Goal: Information Seeking & Learning: Learn about a topic

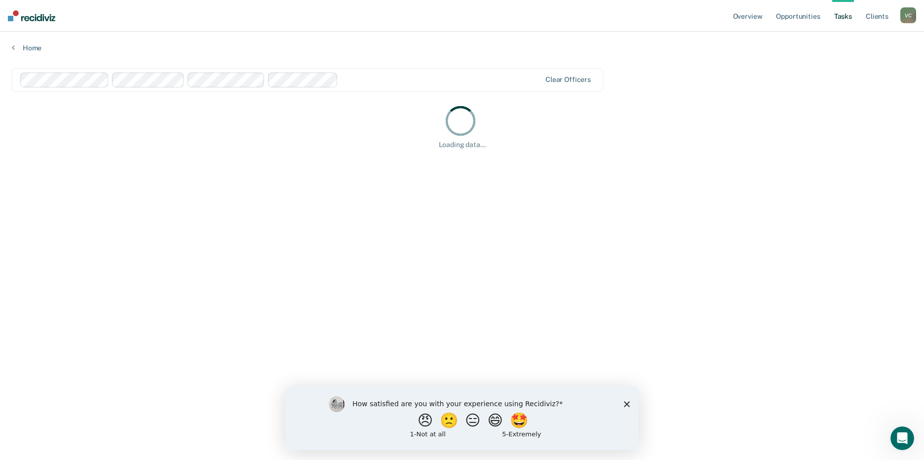
click at [628, 403] on polygon "Close survey" at bounding box center [627, 404] width 6 height 6
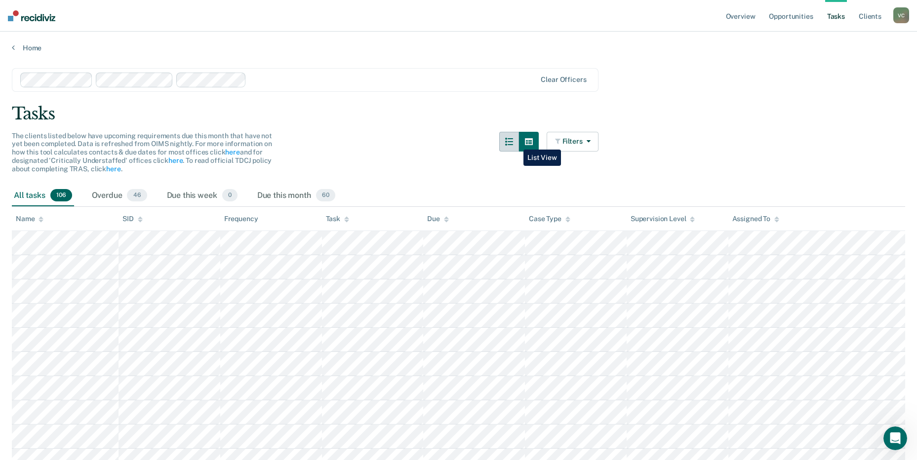
click at [513, 142] on icon "button" at bounding box center [509, 142] width 8 height 8
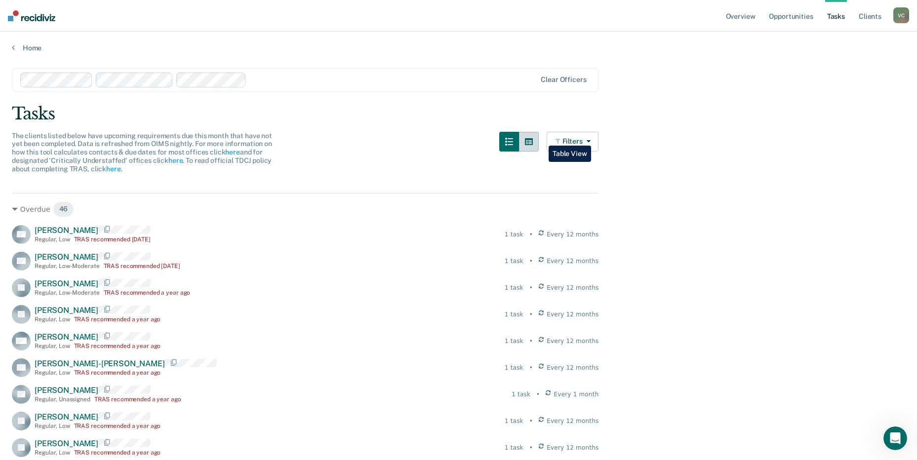
click at [539, 138] on button "button" at bounding box center [529, 142] width 20 height 20
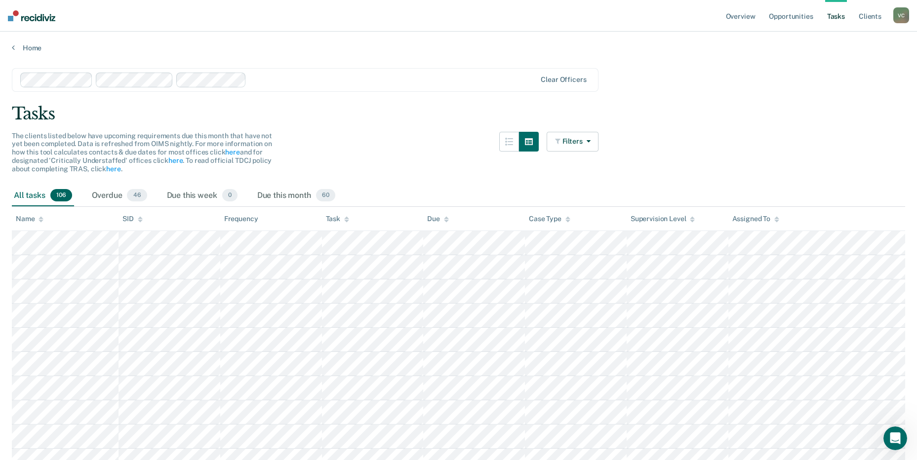
click at [570, 152] on div "Filters Contact Type Collateral Contact 1 ONLY Home Contact, Sch. 4 ONLY Home C…" at bounding box center [573, 158] width 52 height 53
click at [572, 145] on button "Filters" at bounding box center [573, 142] width 52 height 20
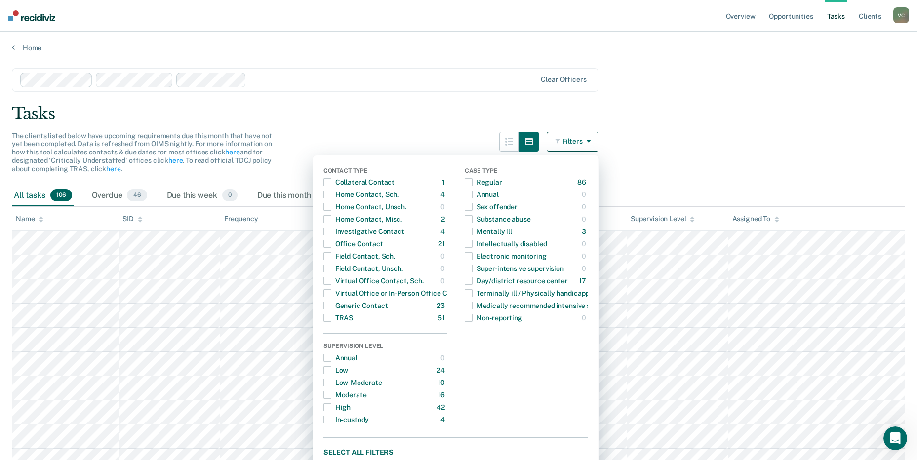
click at [482, 171] on div "Case Type" at bounding box center [526, 171] width 123 height 9
click at [736, 115] on div "Tasks" at bounding box center [458, 114] width 893 height 20
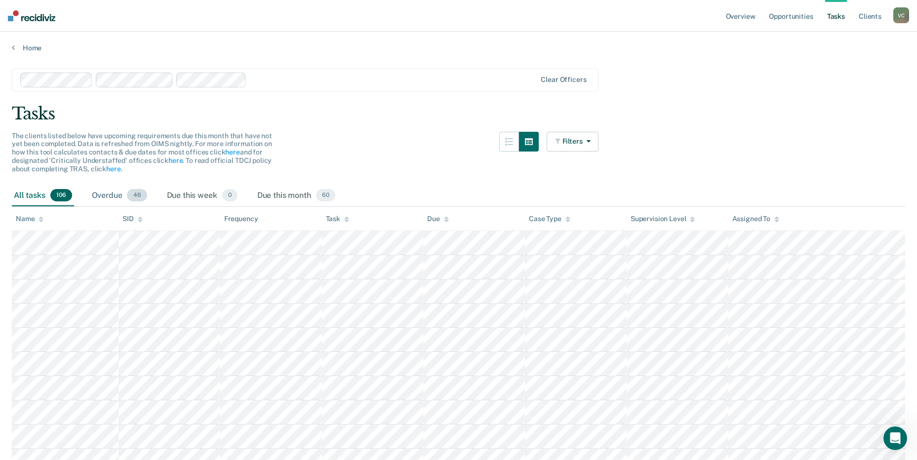
click at [110, 191] on div "Overdue 46" at bounding box center [119, 196] width 59 height 22
click at [266, 195] on div "Due this month 60" at bounding box center [296, 196] width 82 height 22
click at [24, 193] on div "All tasks 106" at bounding box center [43, 196] width 62 height 22
click at [865, 13] on link "Client s" at bounding box center [870, 16] width 27 height 32
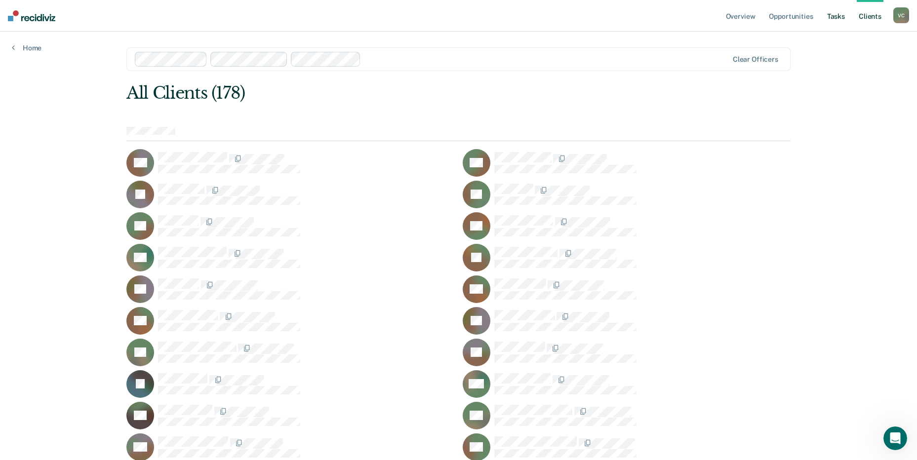
click at [832, 14] on link "Tasks" at bounding box center [836, 16] width 22 height 32
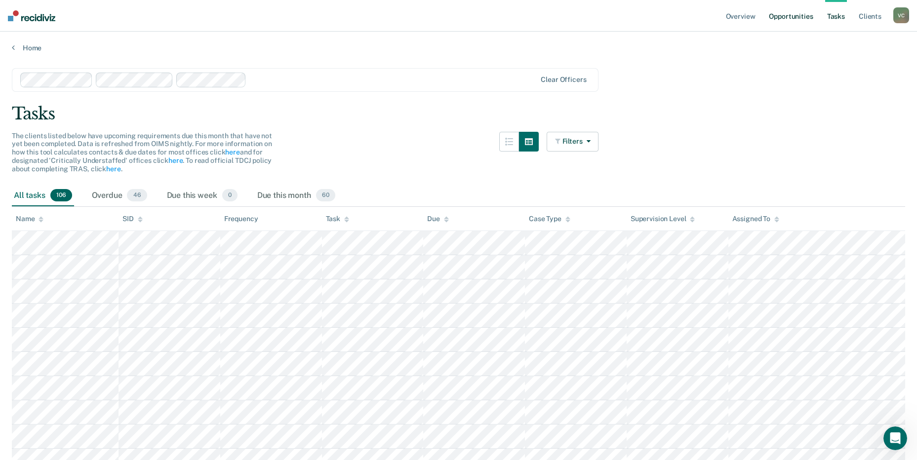
click at [786, 16] on link "Opportunities" at bounding box center [791, 16] width 48 height 32
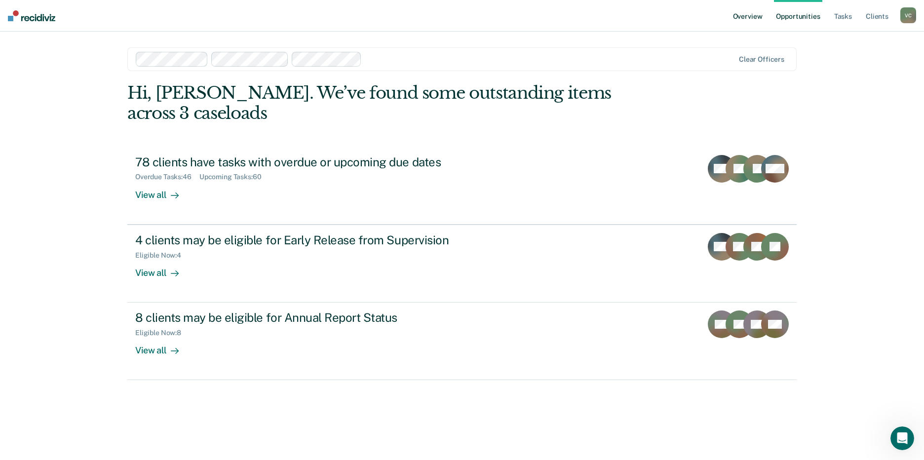
click at [743, 12] on link "Overview" at bounding box center [748, 16] width 34 height 32
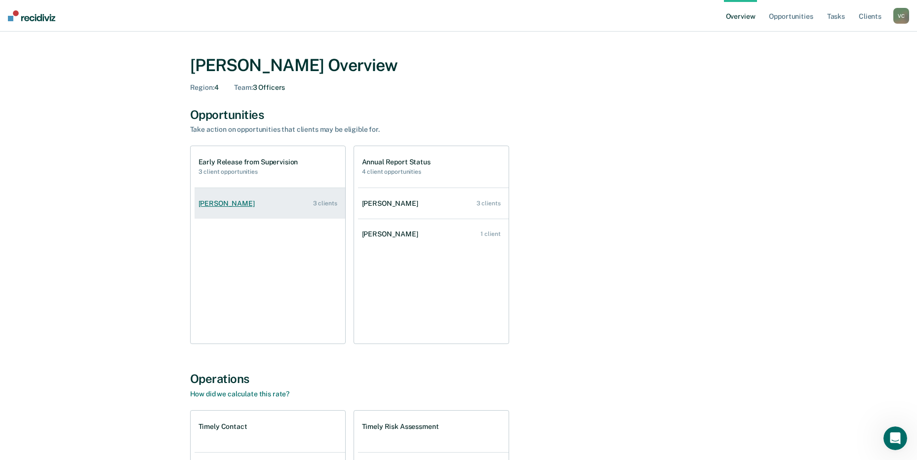
click at [228, 203] on div "[PERSON_NAME]" at bounding box center [229, 204] width 60 height 8
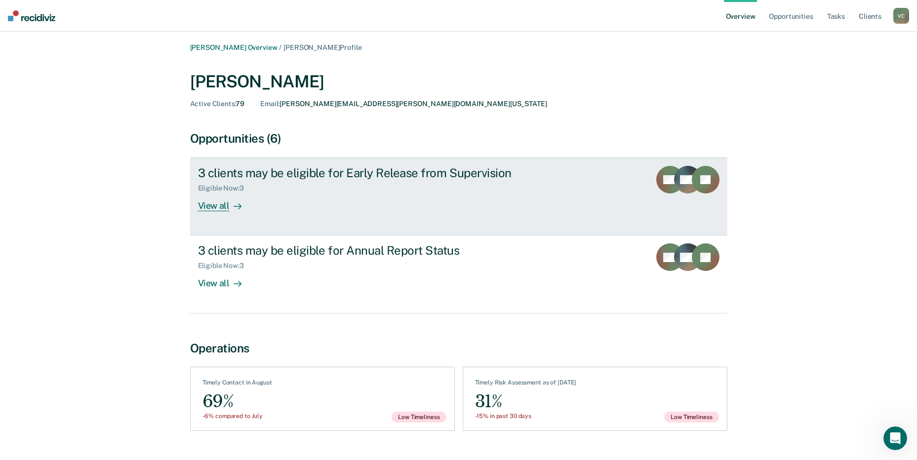
click at [211, 207] on div "View all" at bounding box center [225, 202] width 55 height 19
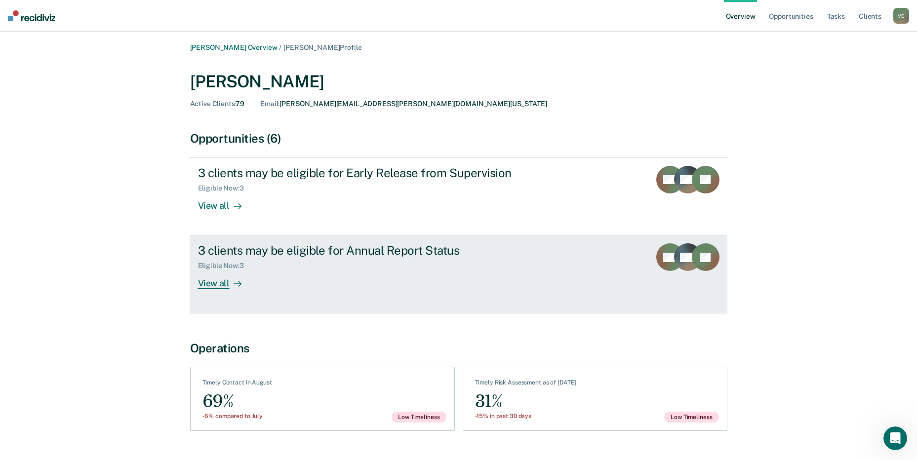
click at [214, 279] on div "View all" at bounding box center [225, 279] width 55 height 19
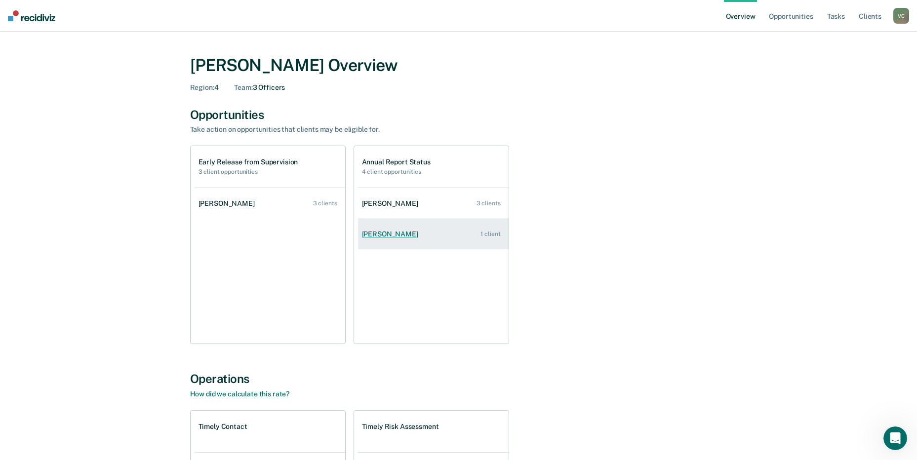
click at [381, 233] on div "[PERSON_NAME]" at bounding box center [392, 234] width 60 height 8
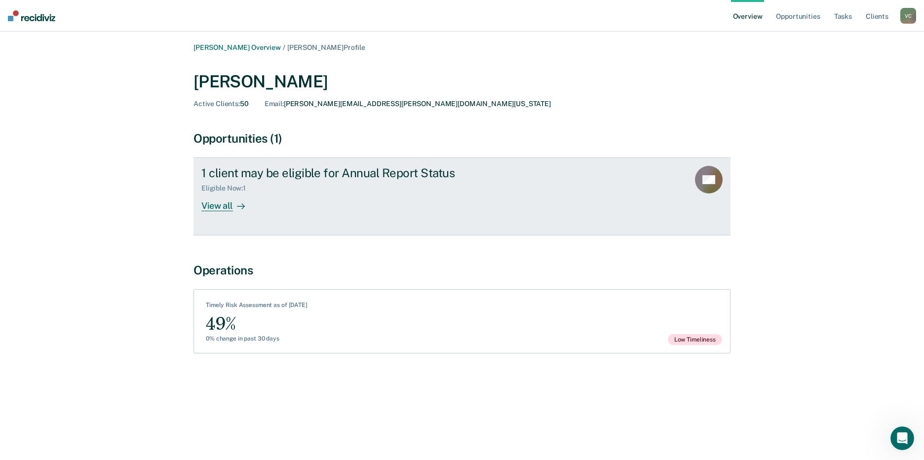
click at [218, 202] on div "View all" at bounding box center [228, 202] width 55 height 19
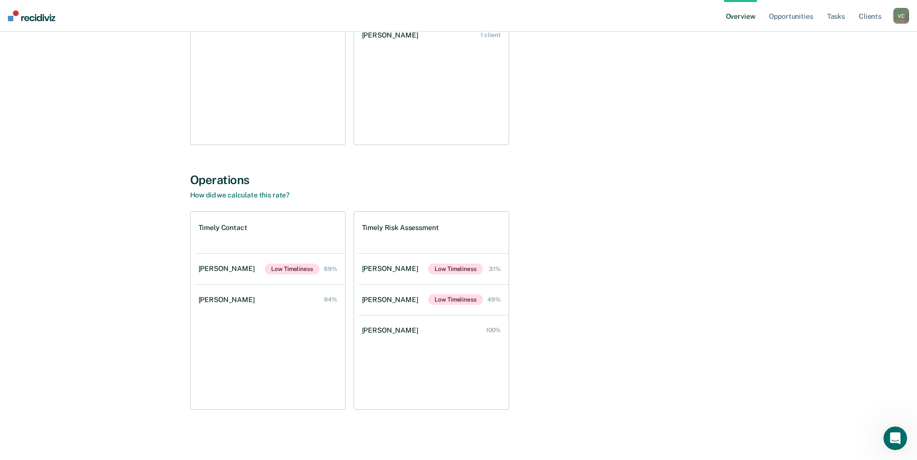
scroll to position [200, 0]
click at [401, 300] on div "[PERSON_NAME]" at bounding box center [392, 299] width 60 height 8
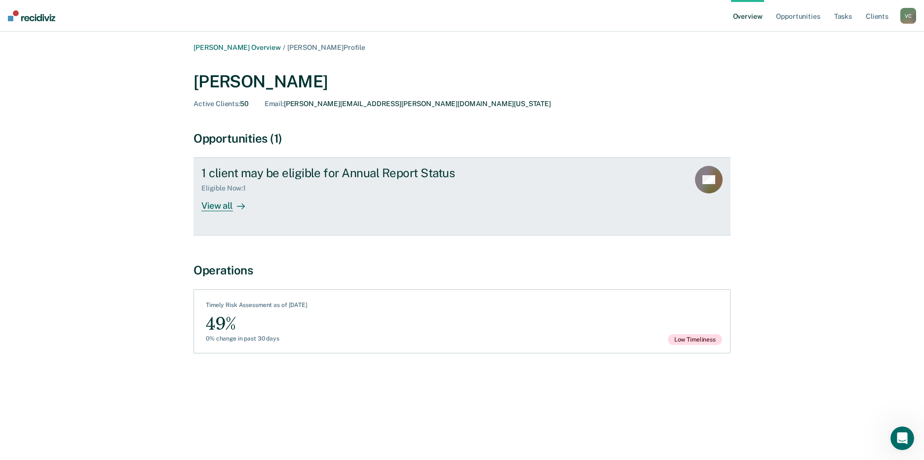
click at [224, 207] on div "View all" at bounding box center [228, 202] width 55 height 19
